Goal: Find specific page/section: Find specific page/section

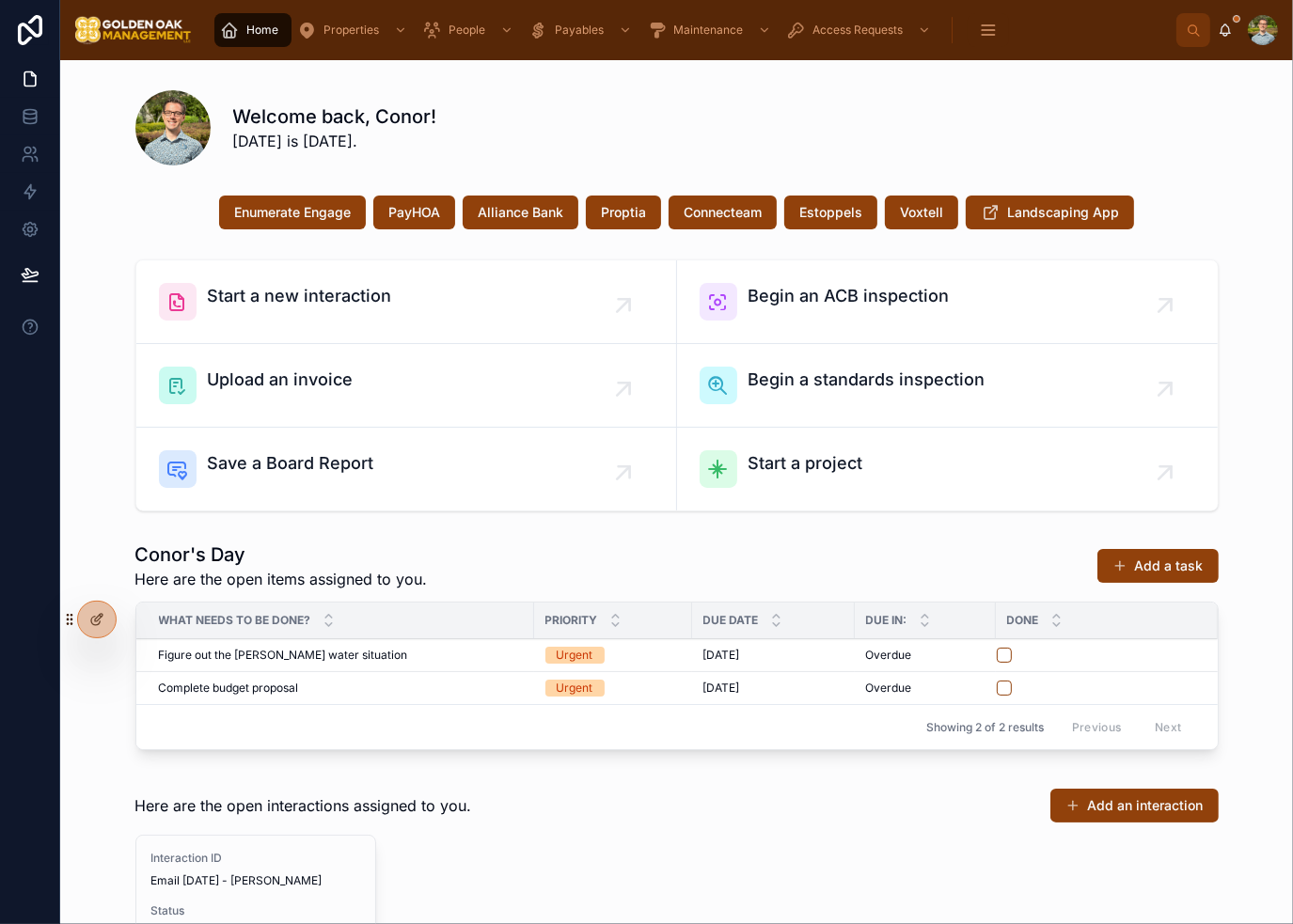
click at [1027, 131] on div "Welcome back, Conor! [DATE] is [DATE]." at bounding box center [726, 128] width 985 height 49
click at [993, 129] on div "Welcome back, Conor! [DATE] is [DATE]." at bounding box center [726, 128] width 985 height 49
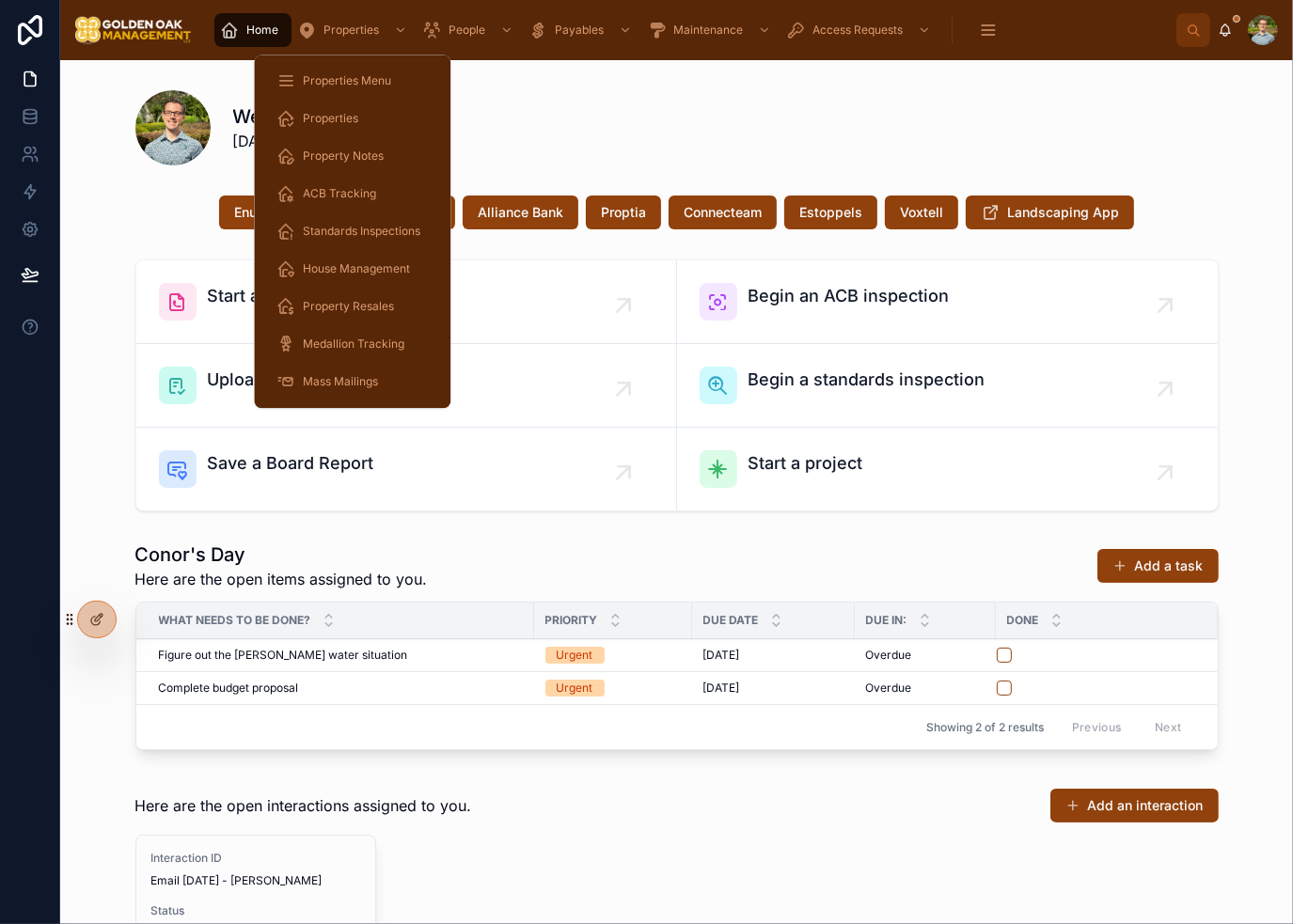
click at [344, 117] on span "Properties" at bounding box center [330, 119] width 55 height 15
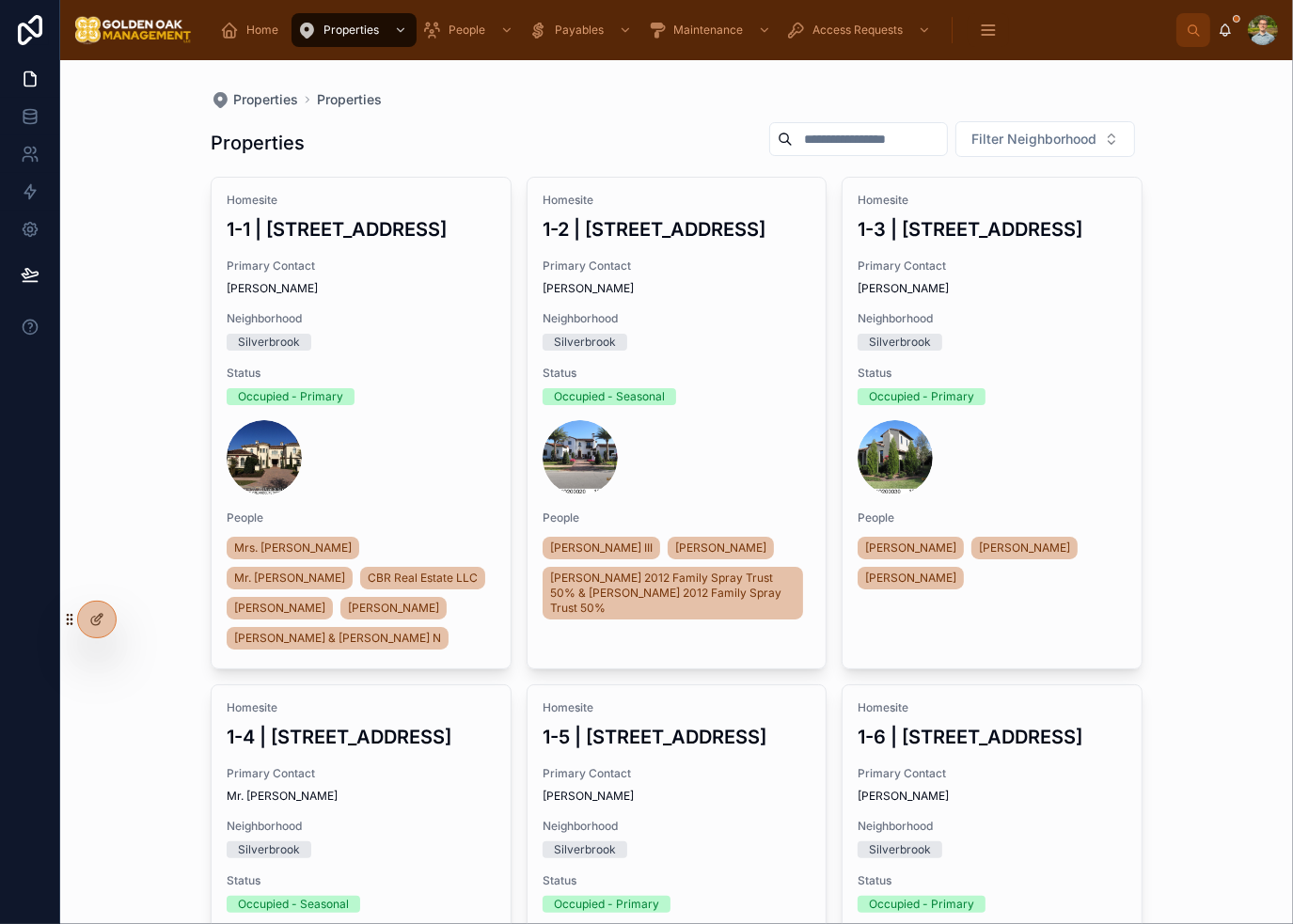
click at [827, 148] on input "text" at bounding box center [869, 138] width 154 height 26
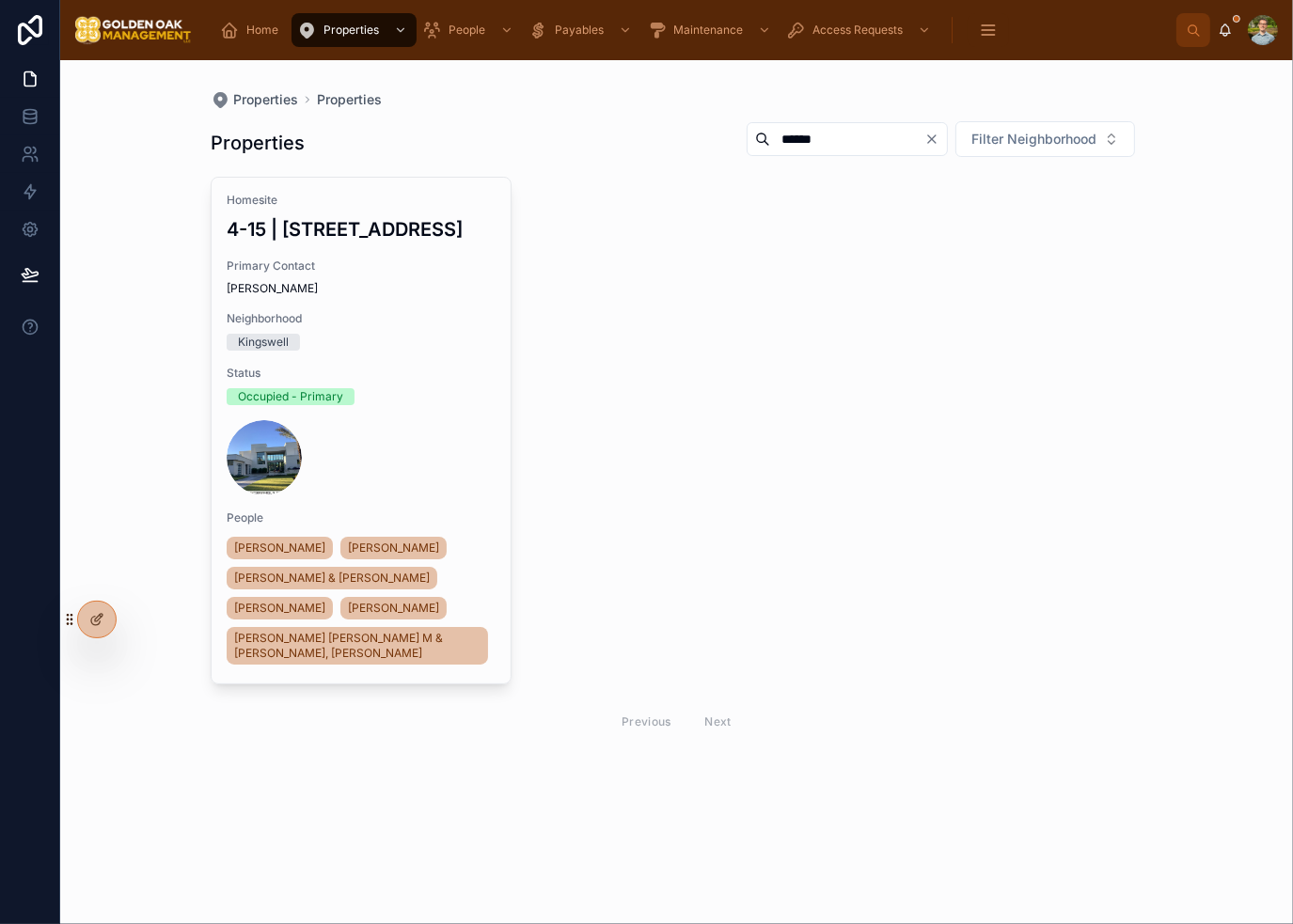
type input "******"
click at [365, 361] on div "Homesite 4-15 | [STREET_ADDRESS] Primary Contact [PERSON_NAME] Neighborhood Kin…" at bounding box center [361, 431] width 299 height 506
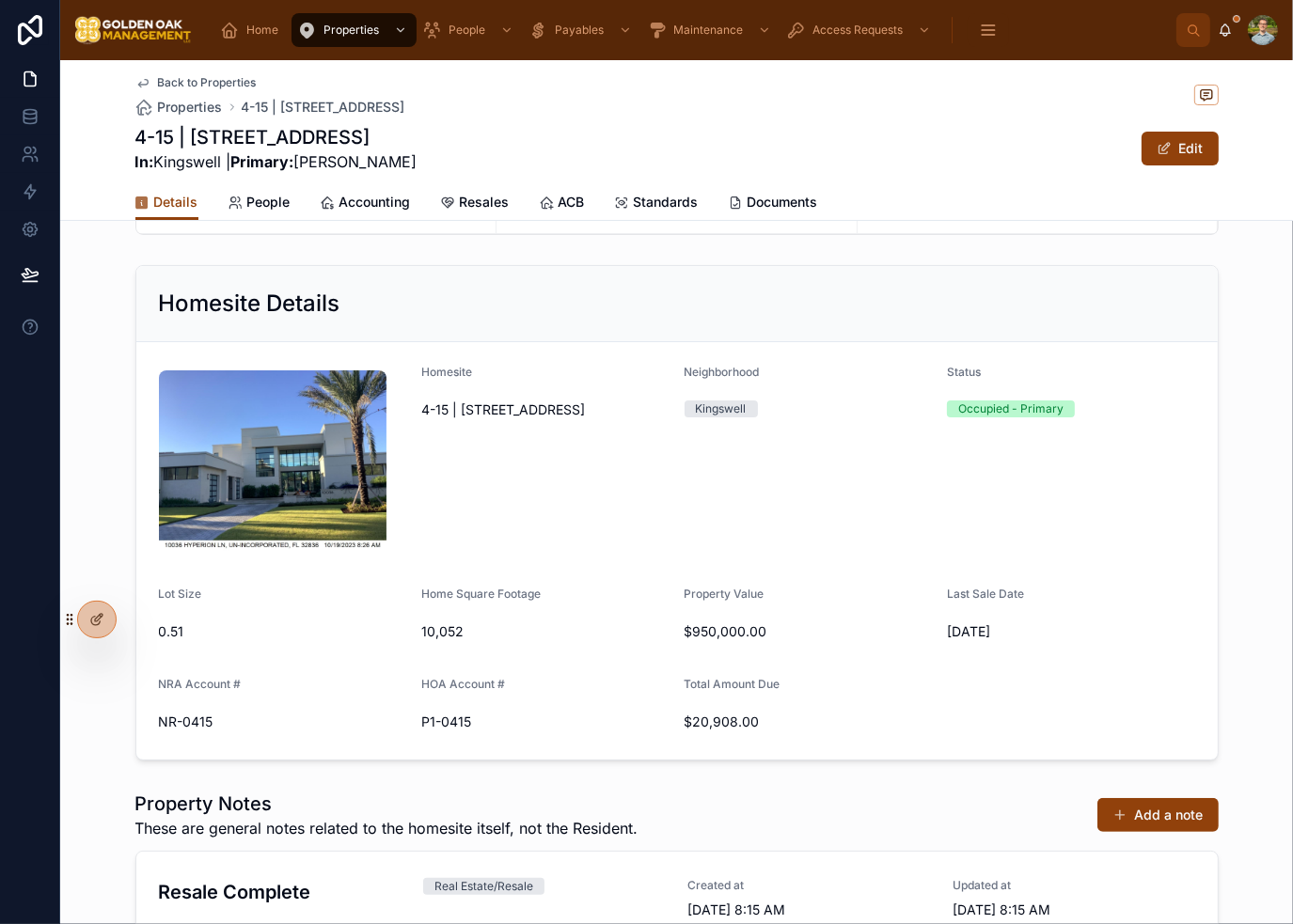
scroll to position [188, 0]
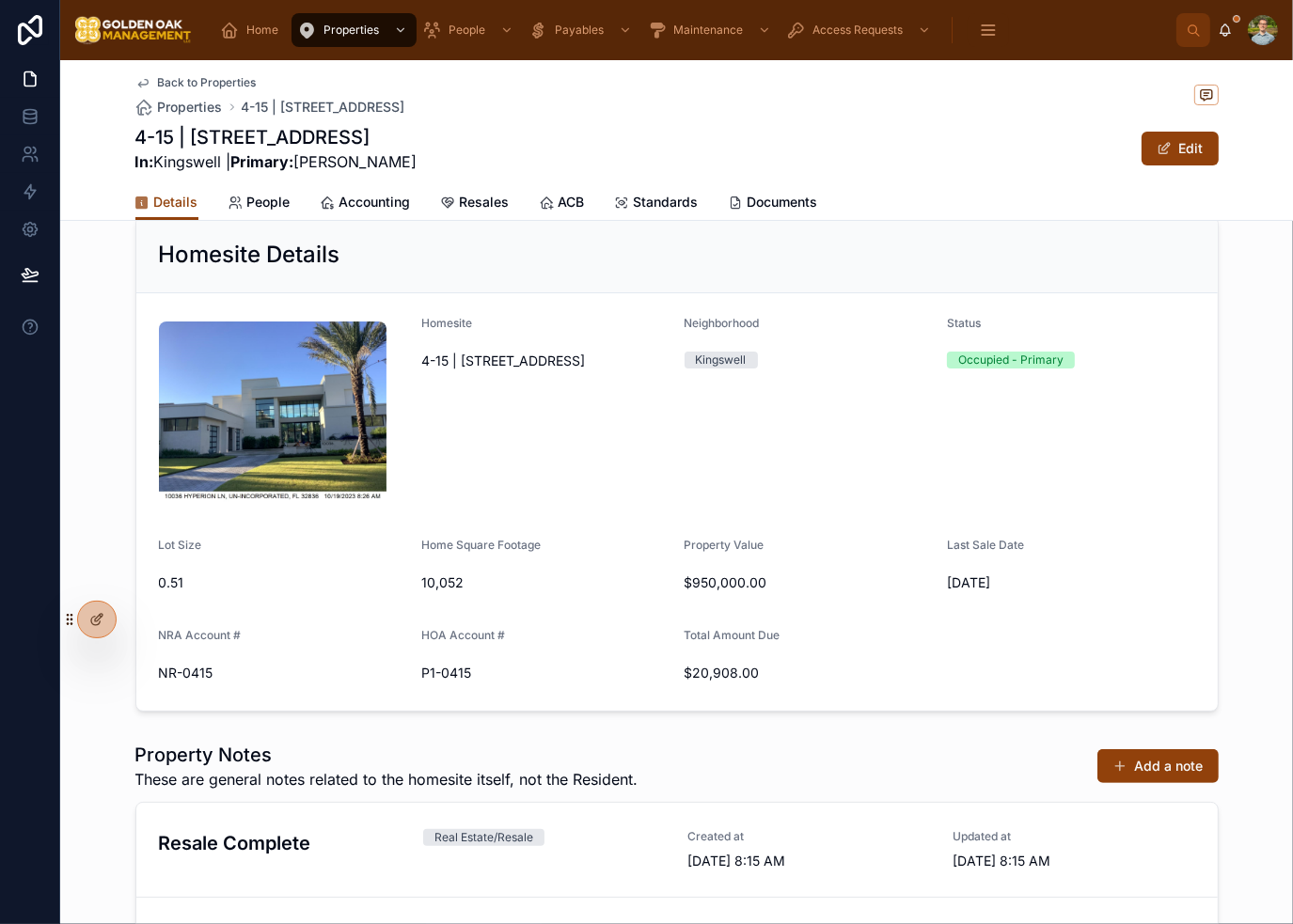
click at [382, 206] on span "Accounting" at bounding box center [376, 201] width 72 height 18
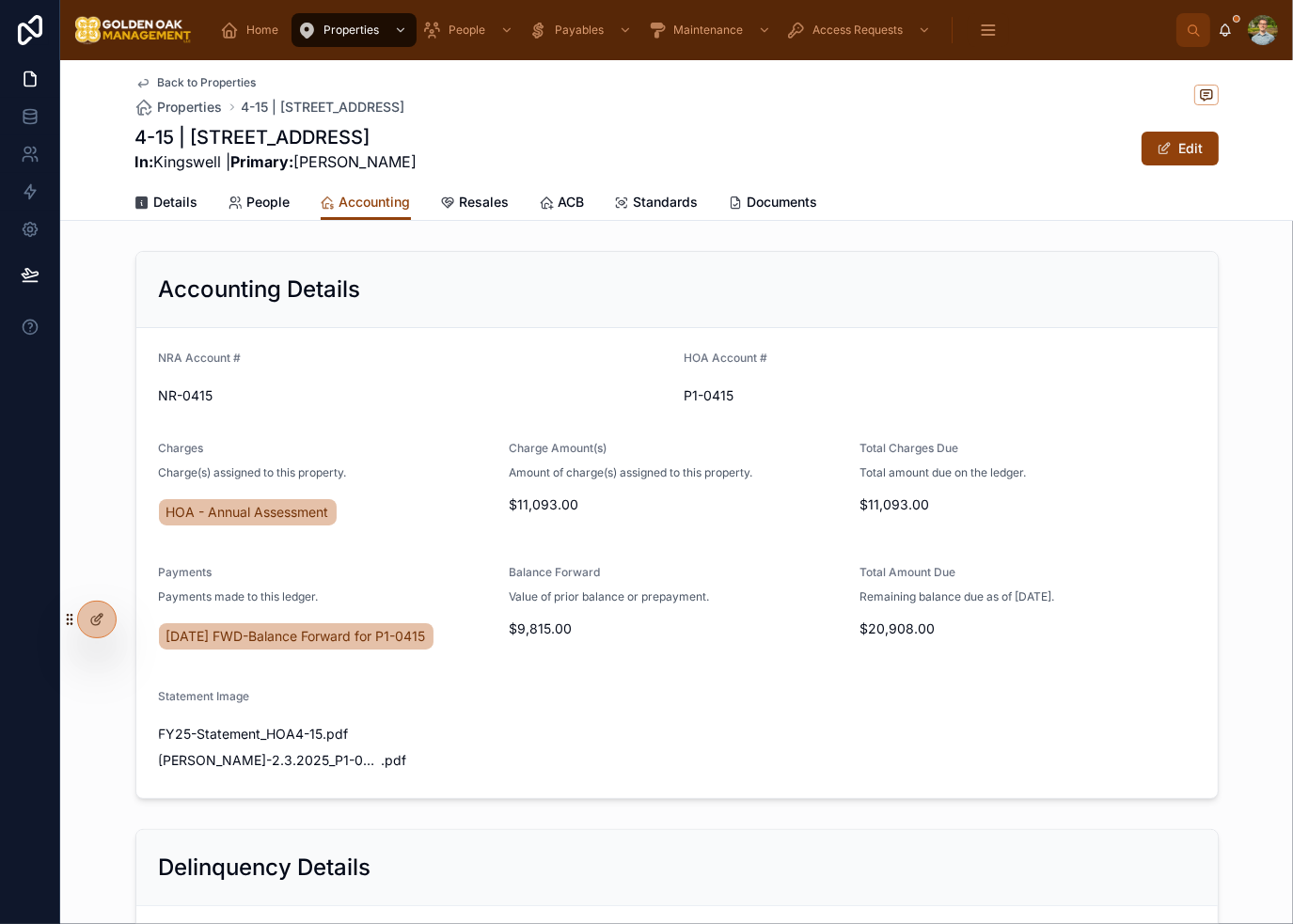
click at [917, 678] on form "NRA Account # NR-0415 HOA Account # P1-0415 Charges Charge(s) assigned to this …" at bounding box center [677, 563] width 1081 height 470
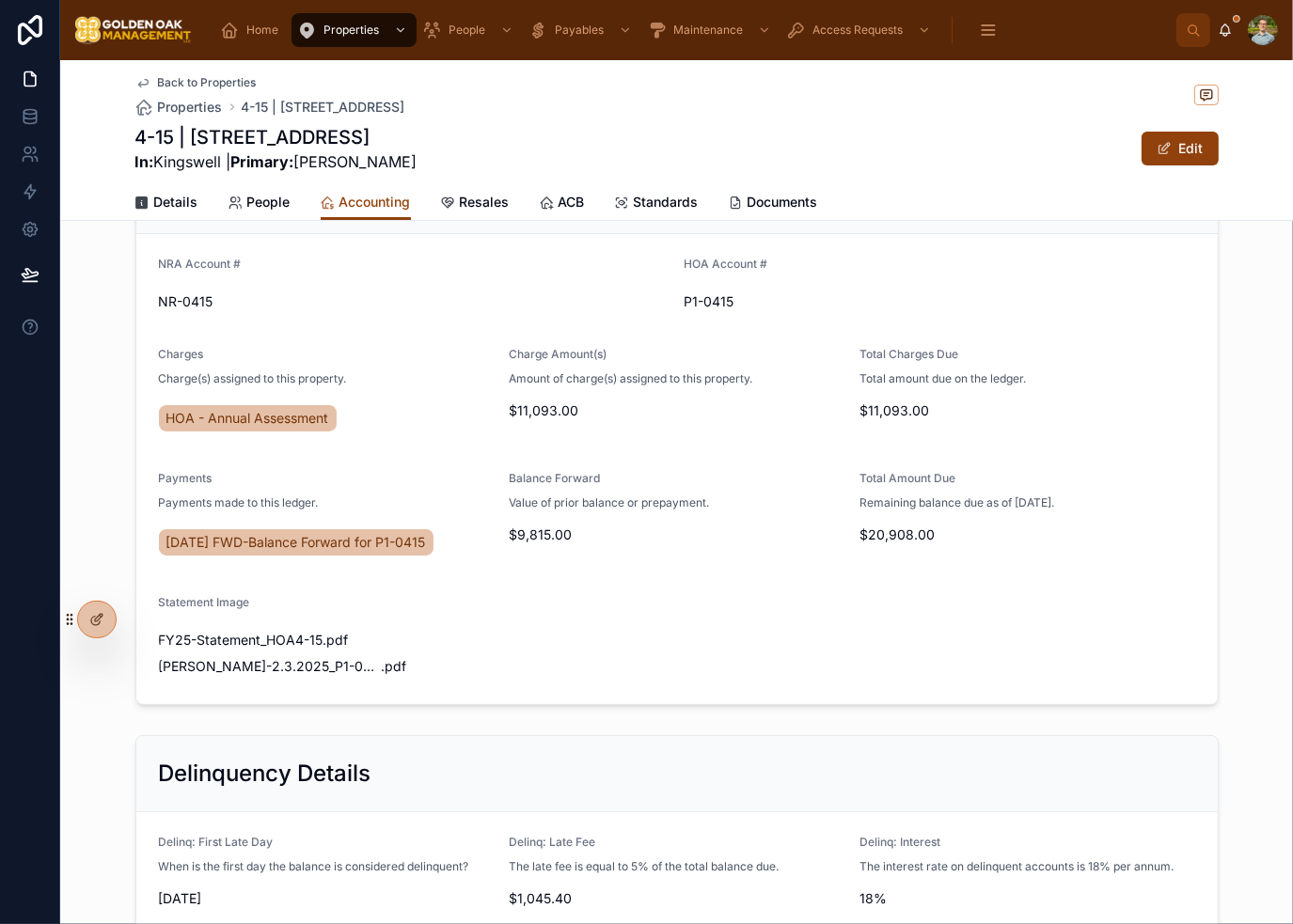
click at [917, 678] on form "NRA Account # NR-0415 HOA Account # P1-0415 Charges Charge(s) assigned to this …" at bounding box center [677, 469] width 1081 height 470
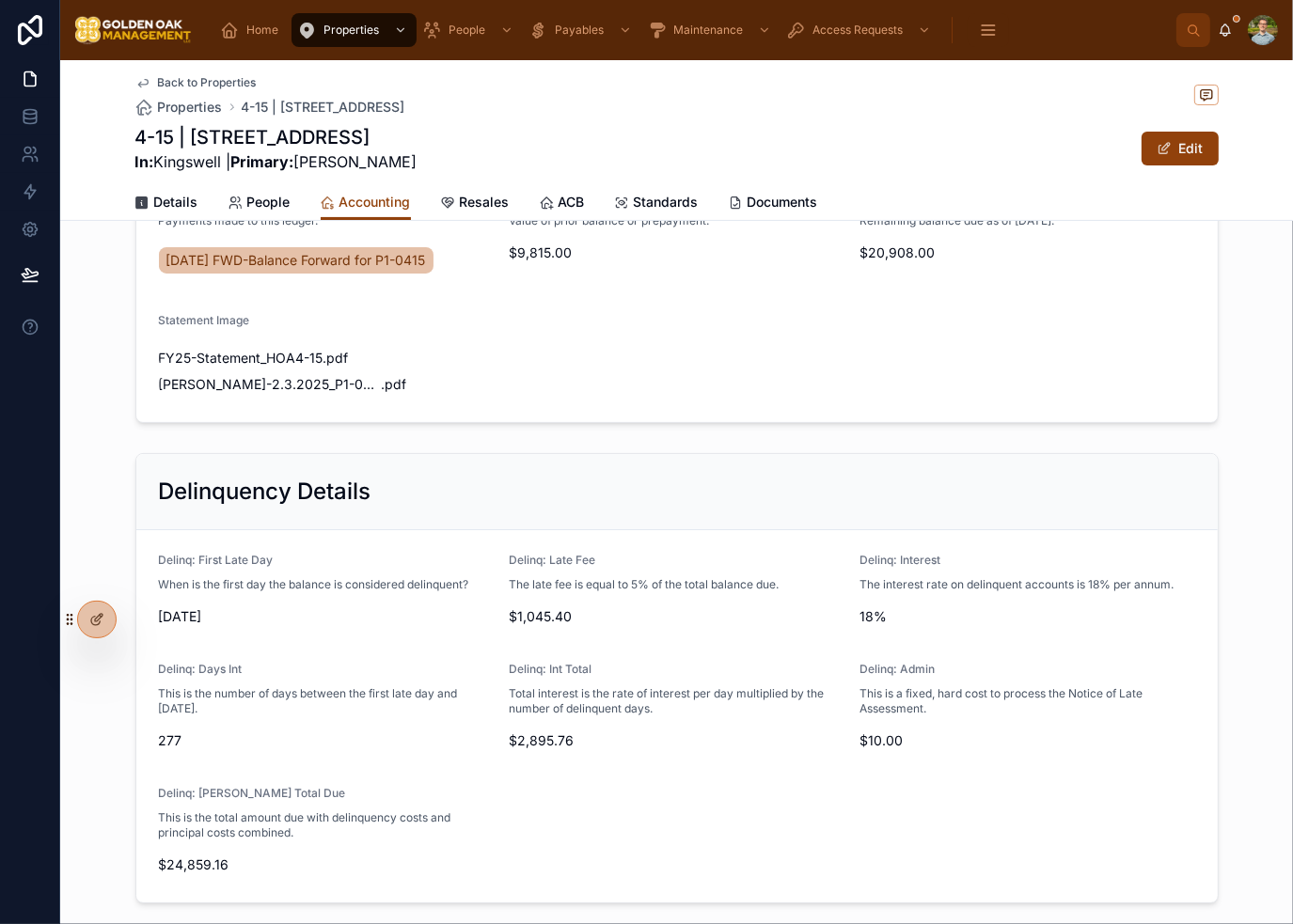
scroll to position [0, 0]
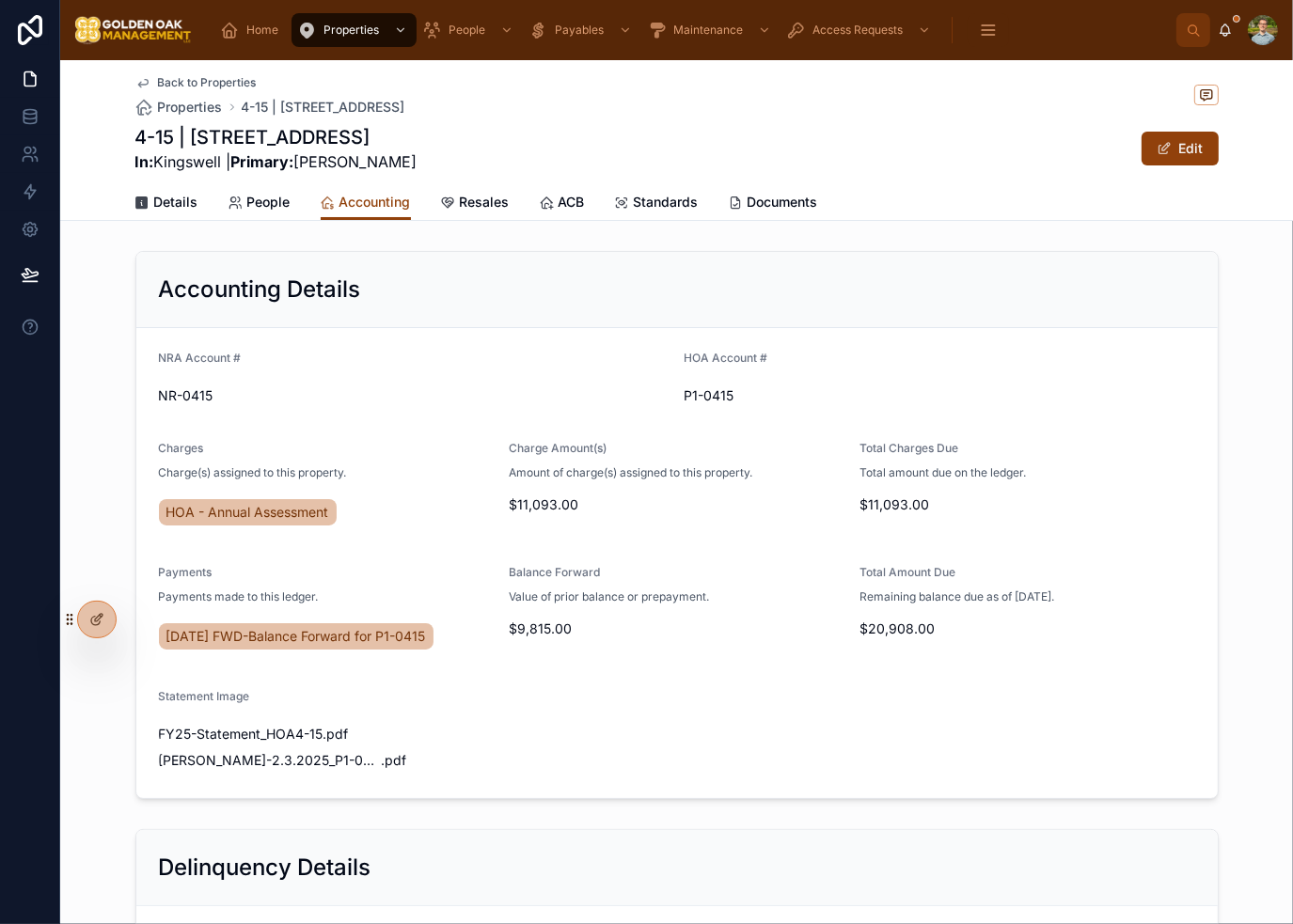
click at [953, 234] on div "Back to Properties Properties 4-15 | [STREET_ADDRESS] In: [GEOGRAPHIC_DATA] | P…" at bounding box center [677, 838] width 1233 height 1557
click at [967, 183] on div "Back to Properties Properties 4-15 | [STREET_ADDRESS] In: [GEOGRAPHIC_DATA] | P…" at bounding box center [677, 122] width 1083 height 124
